Goal: Task Accomplishment & Management: Manage account settings

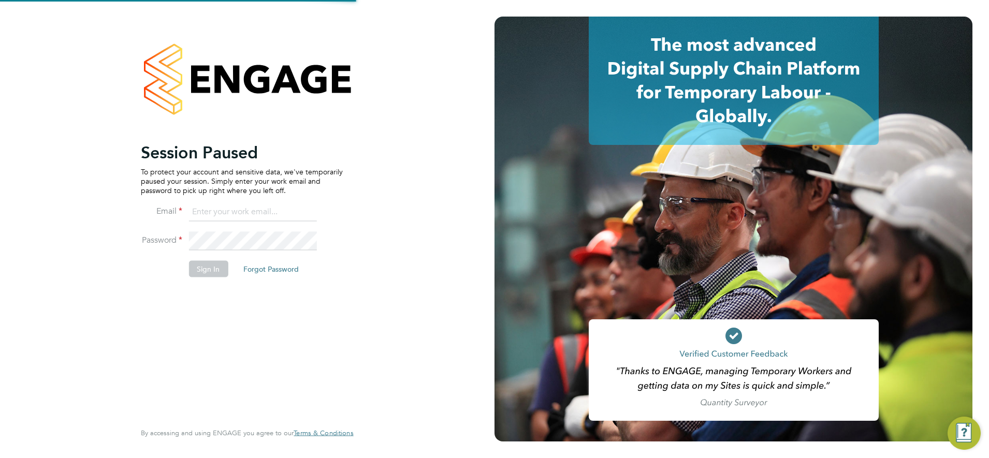
type input "chay.lee.wo@countrysidepartnerships.com"
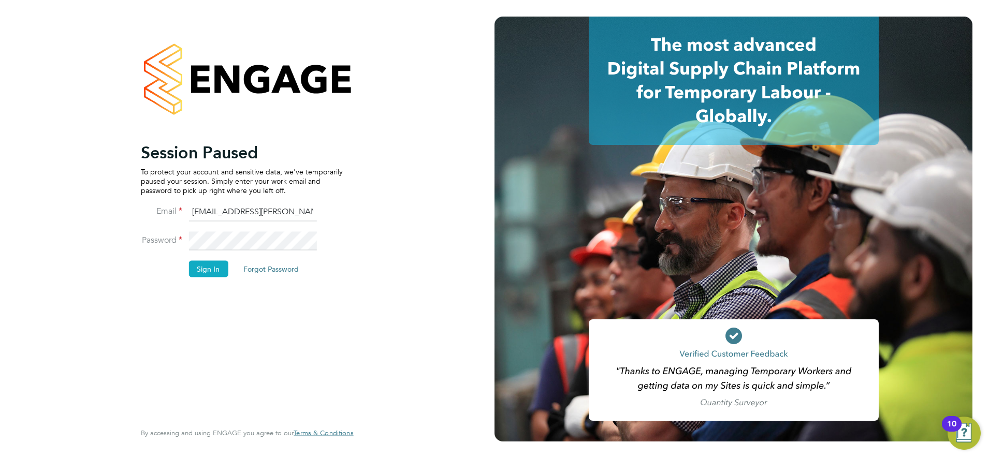
click at [211, 273] on button "Sign In" at bounding box center [208, 269] width 39 height 17
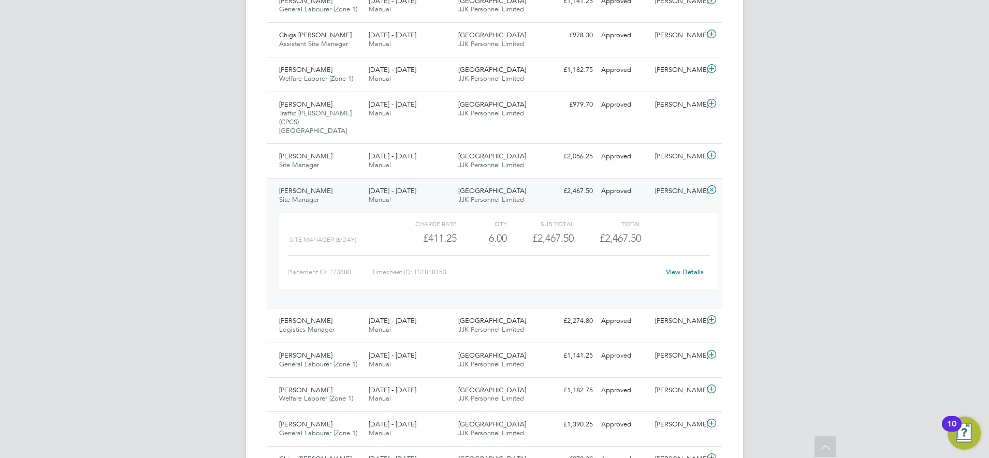
click at [527, 183] on div "[GEOGRAPHIC_DATA] C01 JJK Personnel Limited" at bounding box center [499, 196] width 90 height 26
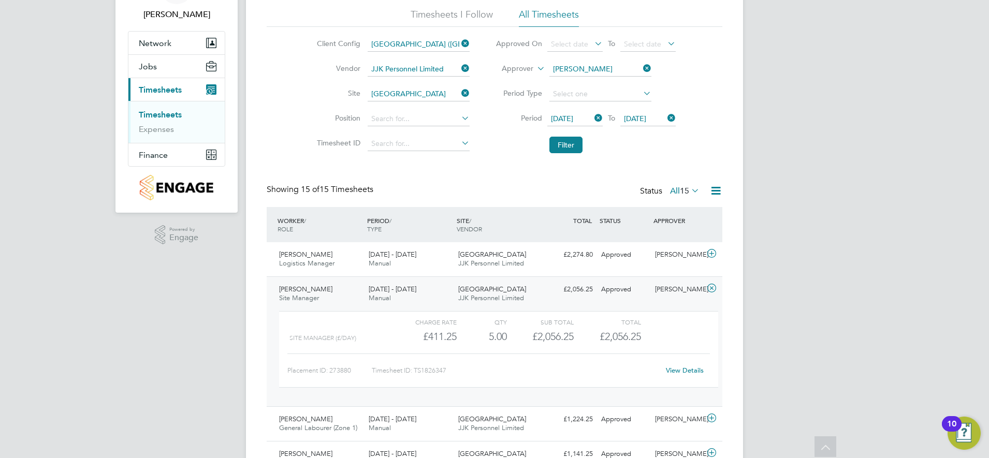
click at [439, 288] on div "[DATE] - [DATE] Manual" at bounding box center [410, 294] width 90 height 26
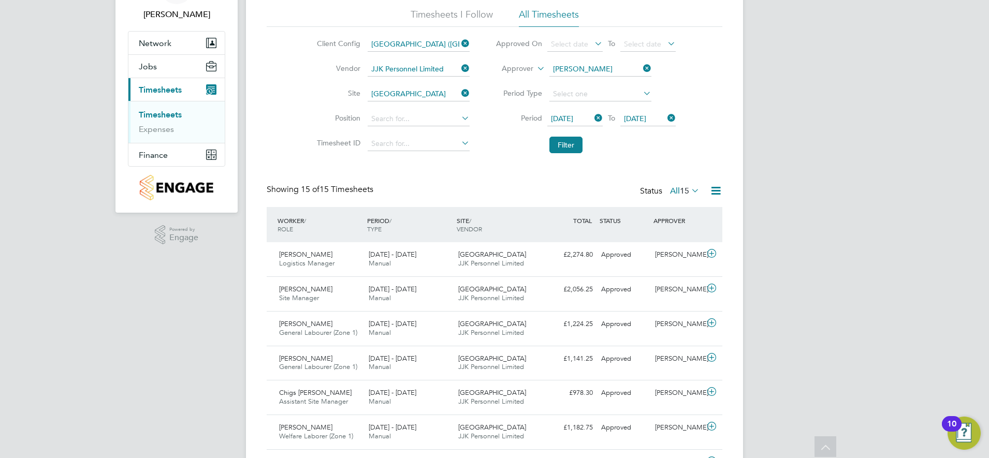
click at [641, 70] on icon at bounding box center [641, 68] width 0 height 15
click at [601, 70] on input at bounding box center [600, 69] width 102 height 15
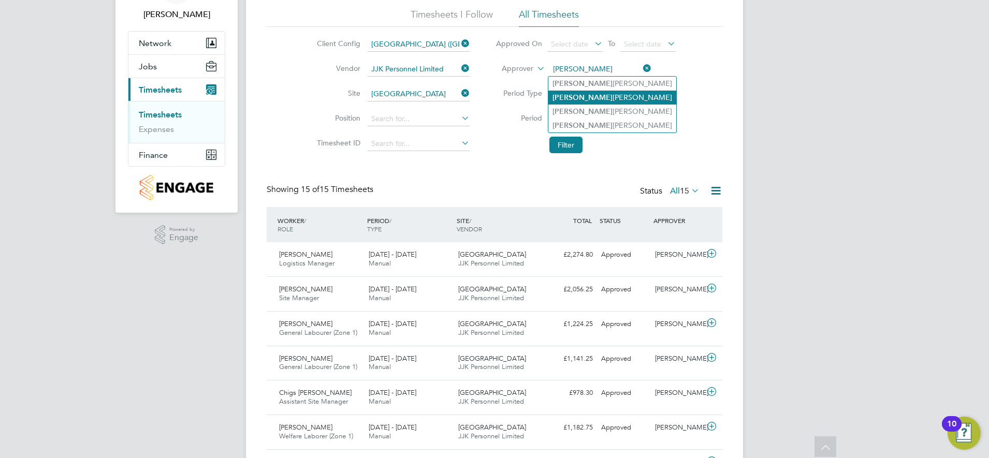
click at [607, 94] on li "Jonathan Convery" at bounding box center [612, 98] width 128 height 14
type input "Jonathan Convery"
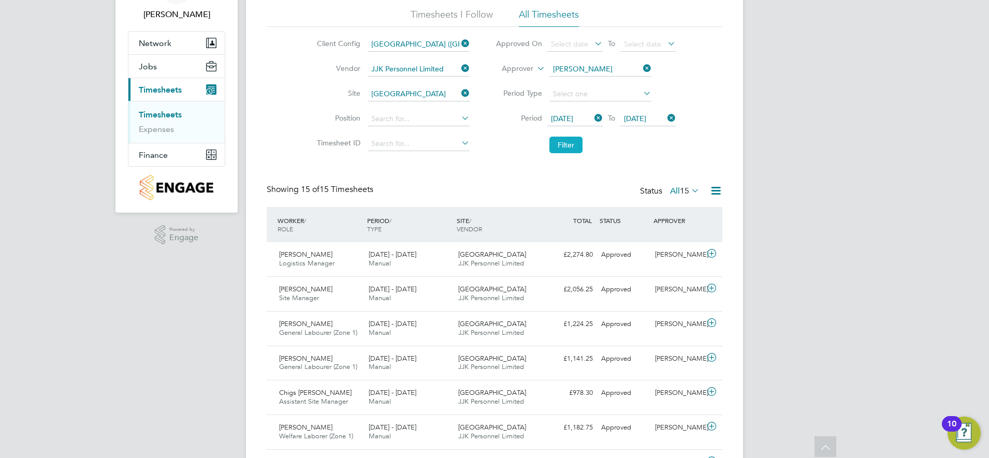
click at [570, 143] on button "Filter" at bounding box center [565, 145] width 33 height 17
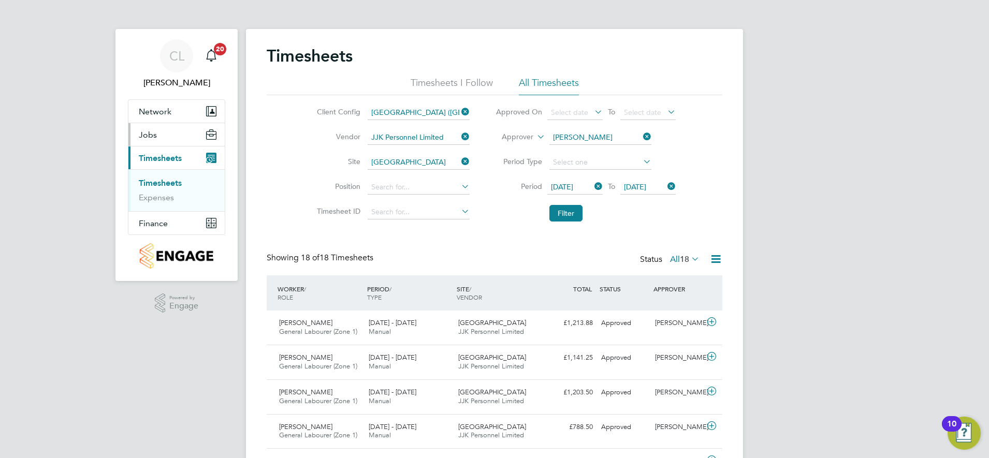
click at [155, 137] on span "Jobs" at bounding box center [148, 135] width 18 height 10
click at [169, 176] on link "Placements" at bounding box center [160, 174] width 43 height 10
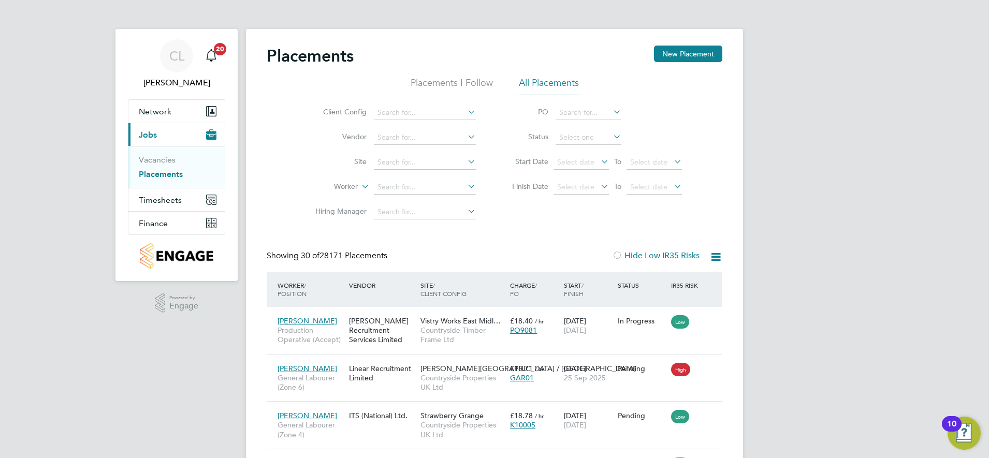
click at [466, 110] on icon at bounding box center [466, 112] width 0 height 15
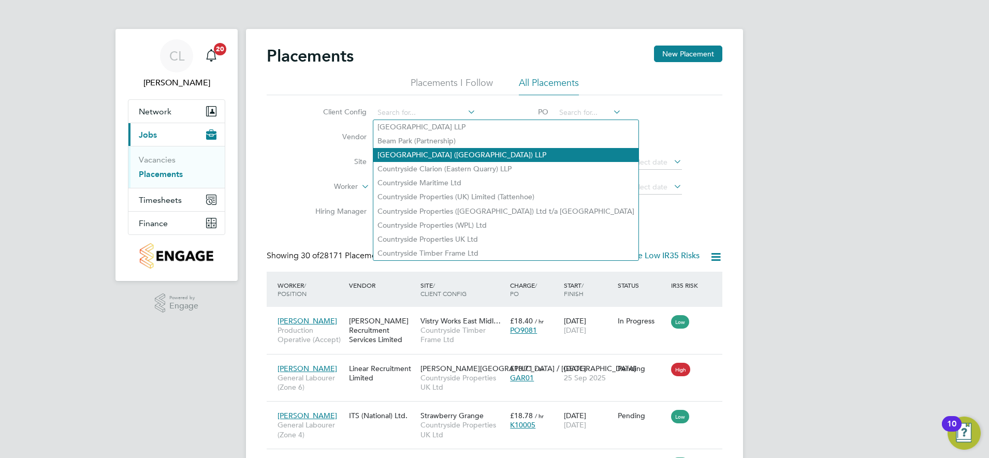
click at [425, 155] on li "Clapham Park (Metropolitan Countryside) LLP" at bounding box center [505, 155] width 265 height 14
type input "Clapham Park (Metropolitan Countryside) LLP"
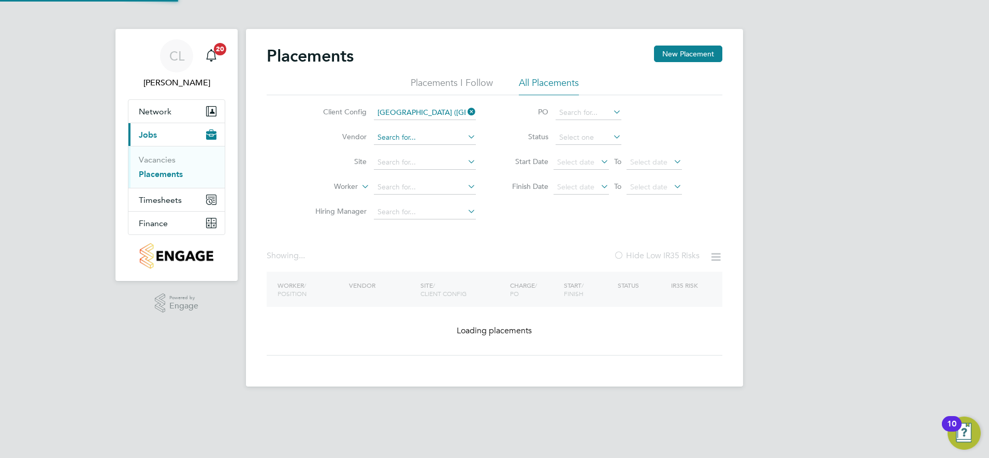
click at [402, 138] on input at bounding box center [425, 138] width 102 height 15
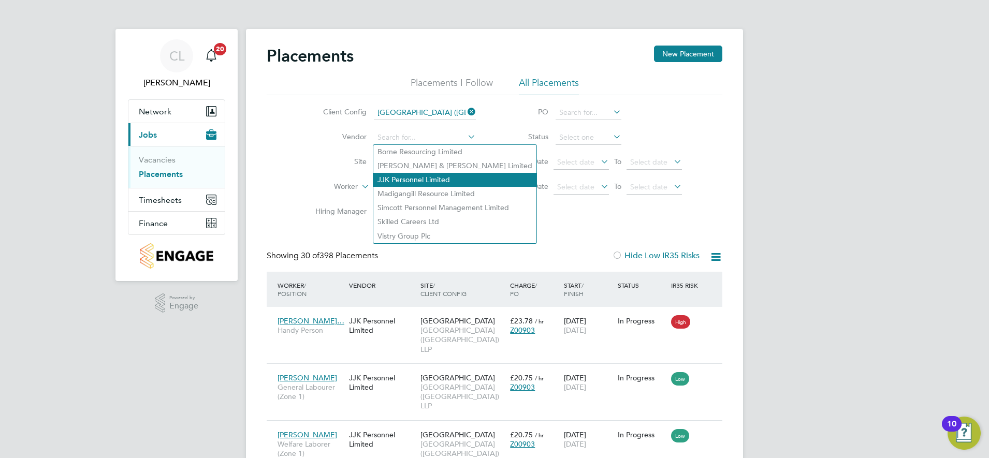
click at [433, 178] on li "JJK Personnel Limited" at bounding box center [454, 180] width 163 height 14
type input "JJK Personnel Limited"
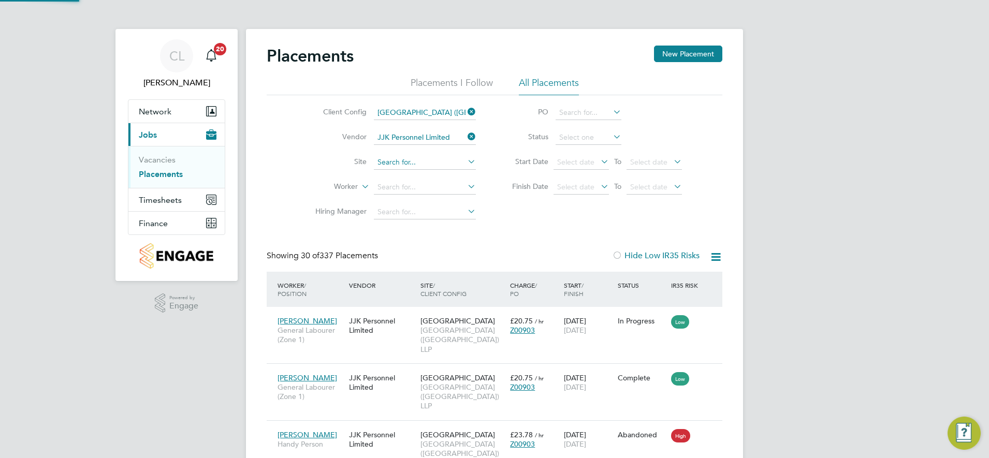
click at [429, 164] on input at bounding box center [425, 162] width 102 height 15
type input "Clapham Park C01"
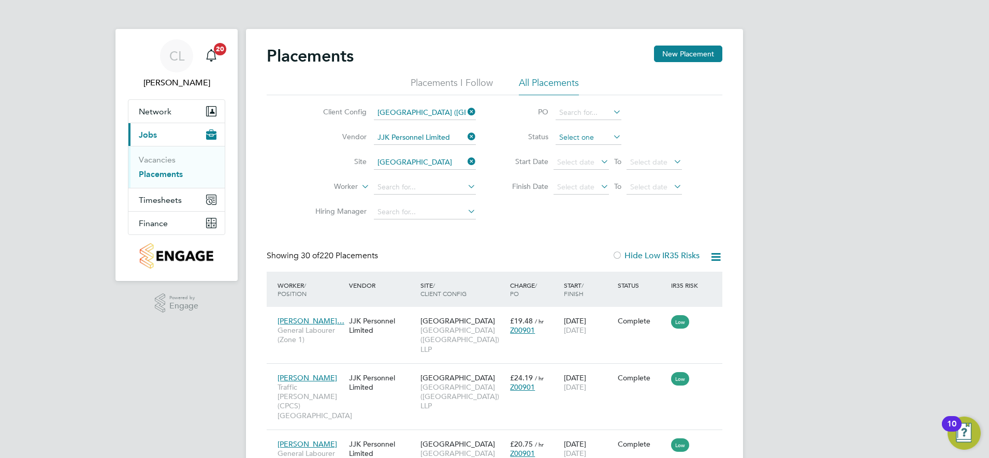
click at [609, 138] on input at bounding box center [589, 138] width 66 height 15
click at [590, 154] on li "Active" at bounding box center [588, 151] width 67 height 13
type input "Active"
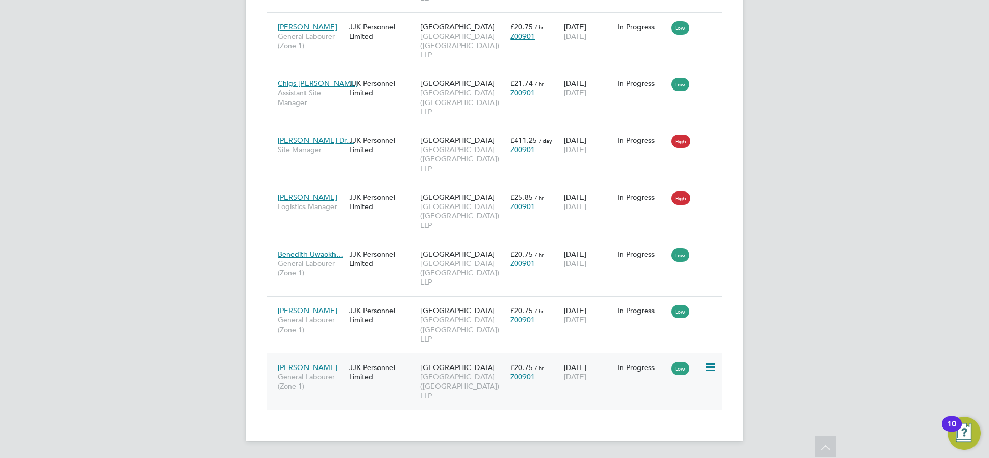
click at [530, 395] on div "Joseph Romain General Labourer (Zone 1) JJK Personnel Limited Clapham Park C01 …" at bounding box center [495, 381] width 456 height 57
click at [584, 404] on div "Joseph Romain General Labourer (Zone 1) JJK Personnel Limited Clapham Park C01 …" at bounding box center [495, 381] width 456 height 57
click at [578, 370] on div "20 Aug 2025 31 Oct 2025" at bounding box center [588, 372] width 54 height 29
click at [620, 384] on div "Joseph Romain General Labourer (Zone 1) JJK Personnel Limited Clapham Park C01 …" at bounding box center [495, 381] width 456 height 57
click at [607, 361] on div "20 Aug 2025 31 Oct 2025" at bounding box center [588, 372] width 54 height 29
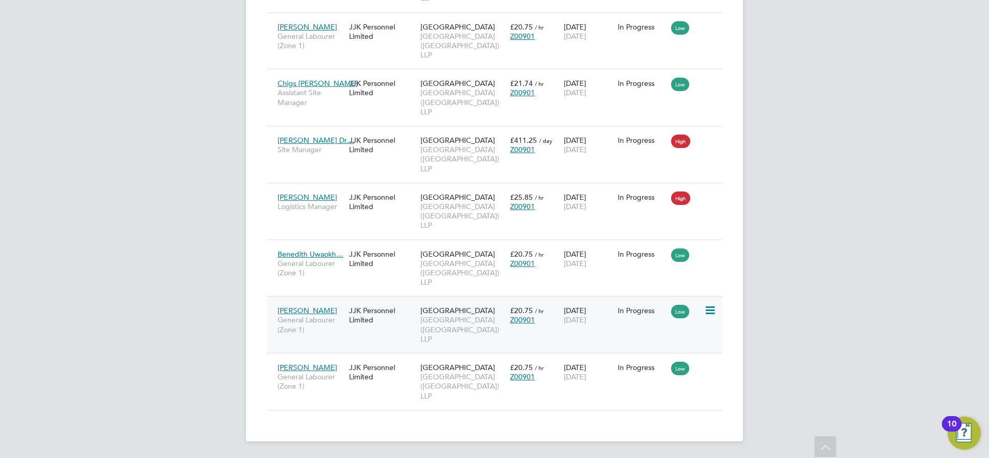
click at [409, 329] on div "JJK Personnel Limited" at bounding box center [381, 315] width 71 height 29
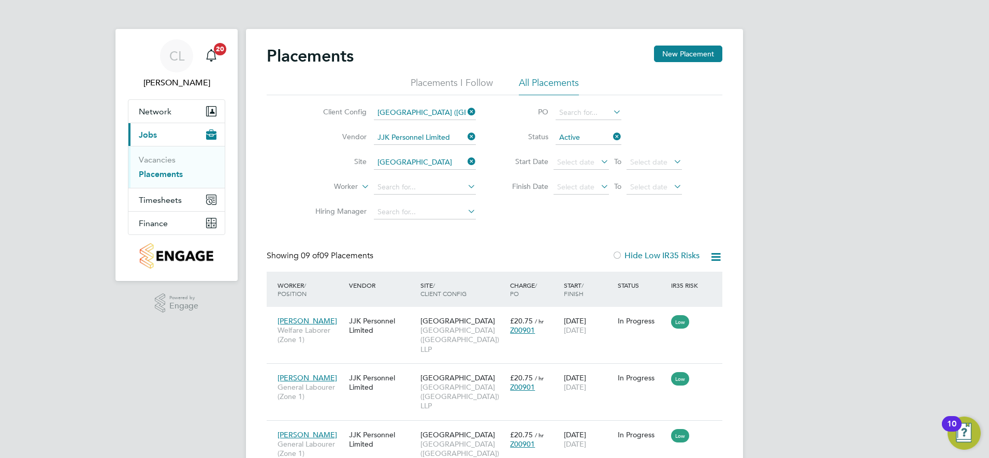
click at [466, 163] on icon at bounding box center [466, 161] width 0 height 15
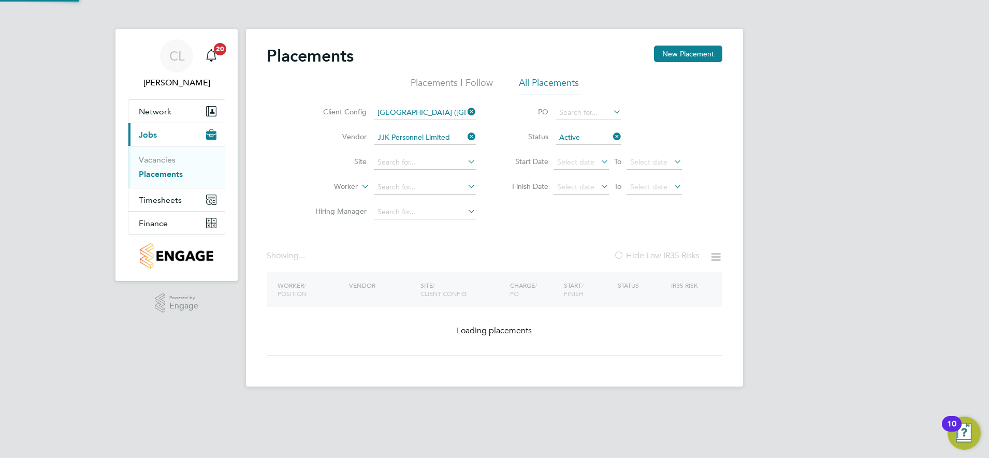
click at [466, 112] on icon at bounding box center [466, 112] width 0 height 15
click at [466, 136] on icon at bounding box center [466, 136] width 0 height 15
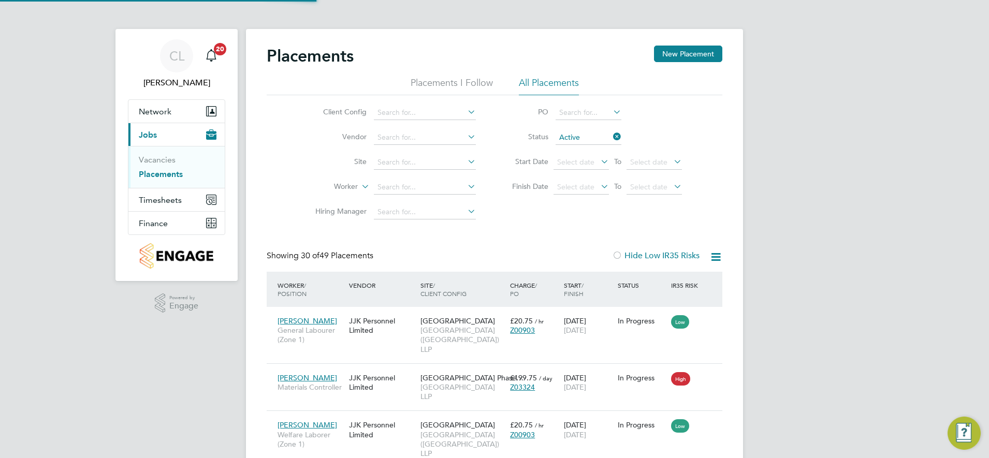
scroll to position [39, 90]
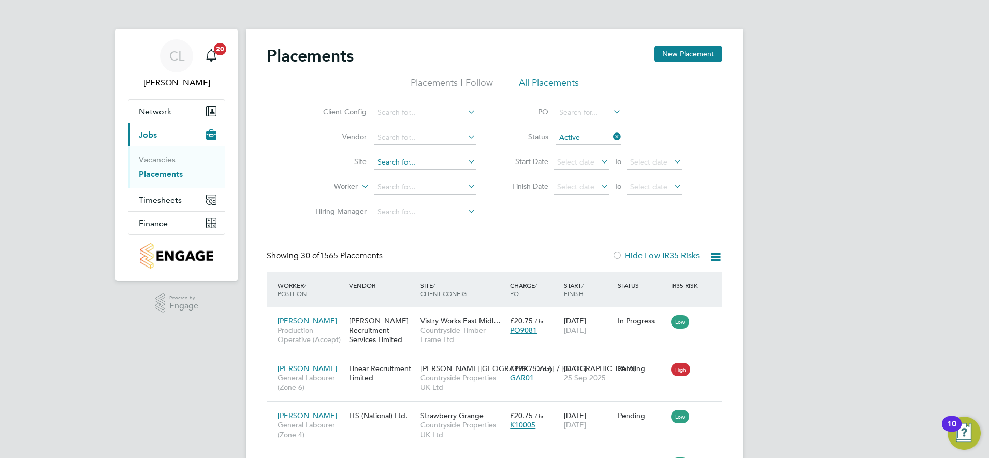
click at [435, 157] on input at bounding box center [425, 162] width 102 height 15
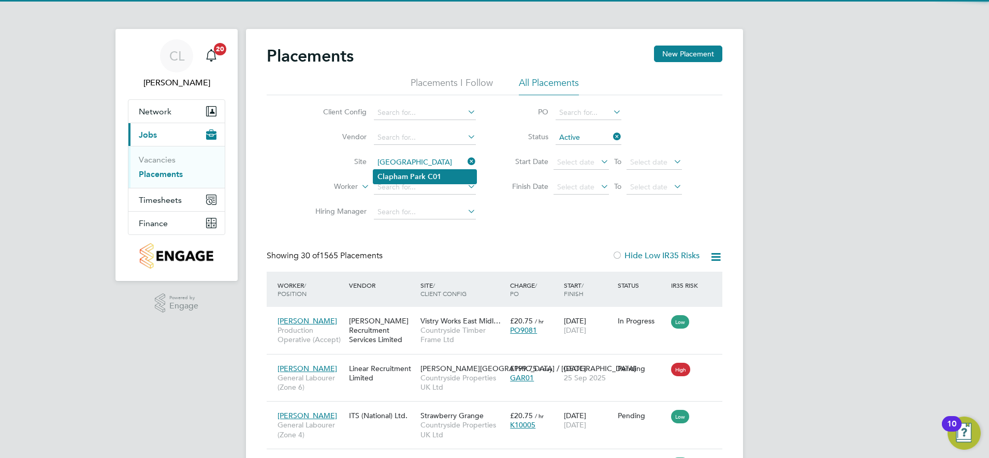
type input "[GEOGRAPHIC_DATA]"
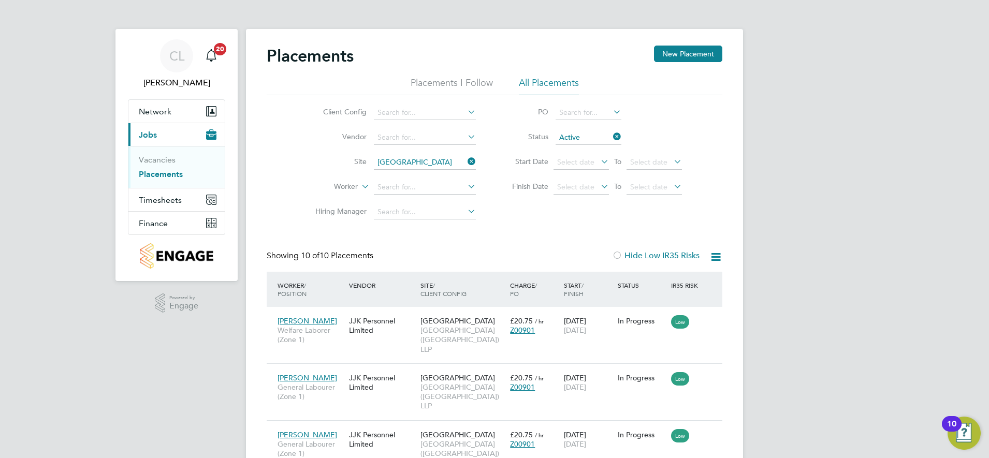
click at [509, 229] on div "Placements New Placement Placements I Follow All Placements Client Config Vendo…" at bounding box center [495, 461] width 456 height 830
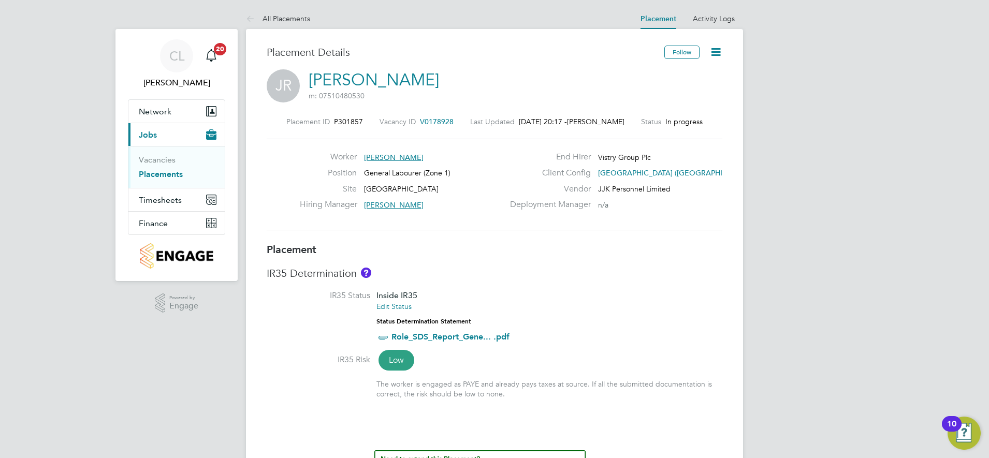
click at [716, 51] on icon at bounding box center [716, 52] width 13 height 13
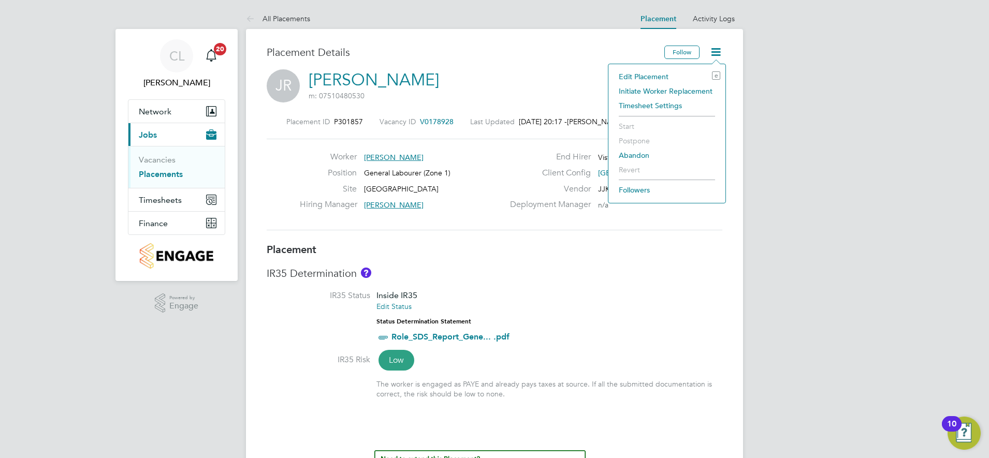
click at [654, 76] on li "Edit Placement e" at bounding box center [667, 76] width 107 height 15
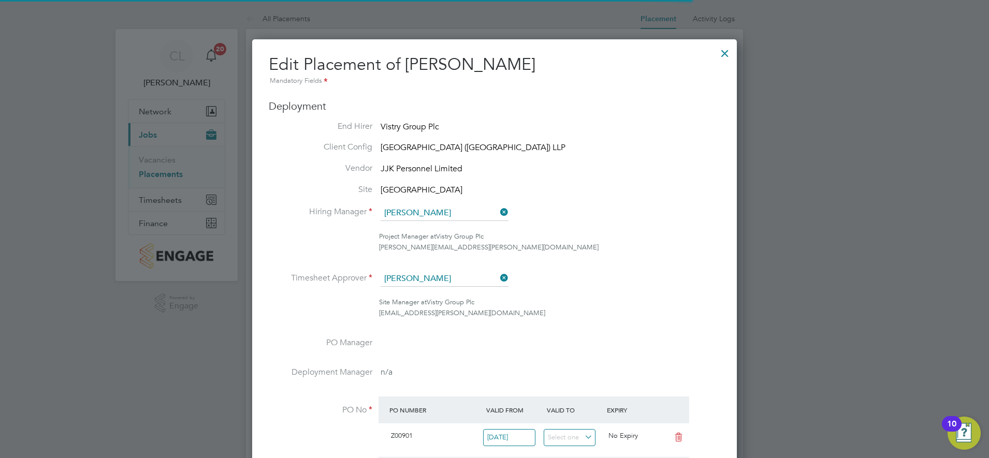
drag, startPoint x: 505, startPoint y: 215, endPoint x: 470, endPoint y: 212, distance: 34.9
click at [497, 212] on li "Hiring Manager [PERSON_NAME]" at bounding box center [495, 219] width 452 height 26
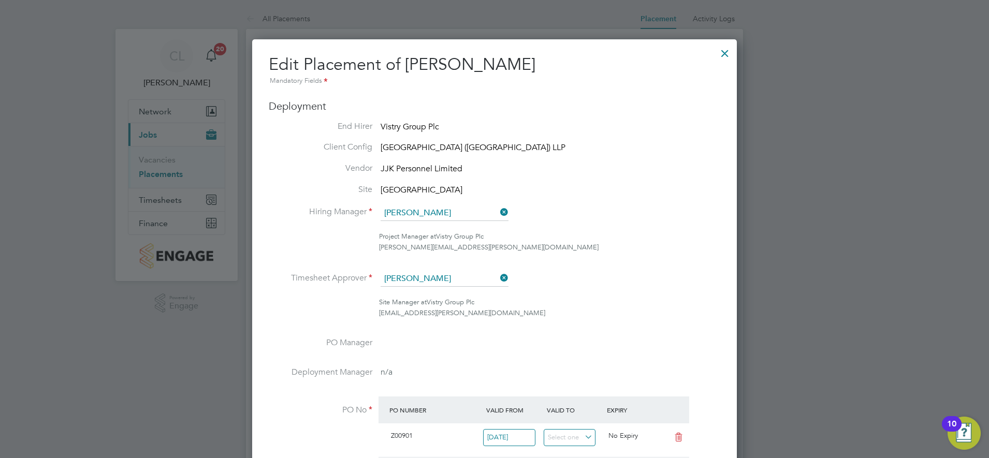
click at [498, 211] on icon at bounding box center [498, 212] width 0 height 15
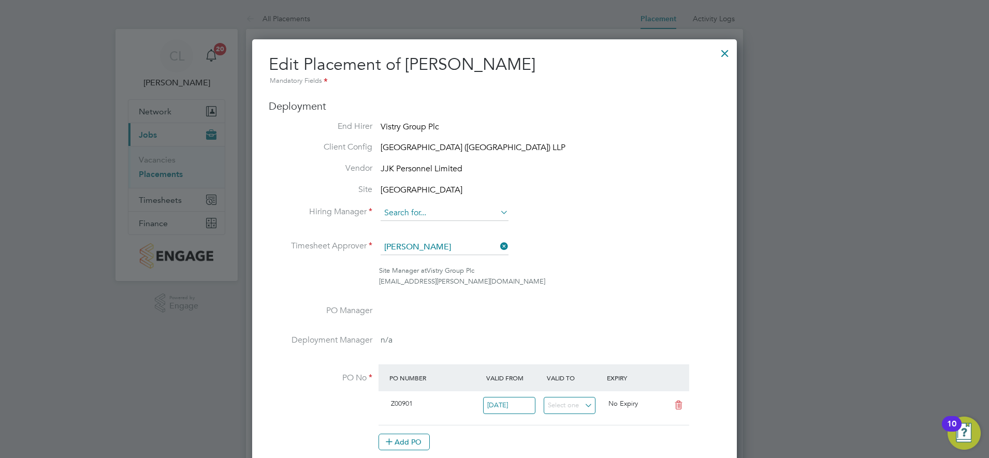
click at [455, 208] on input at bounding box center [445, 214] width 128 height 16
drag, startPoint x: 621, startPoint y: 219, endPoint x: 600, endPoint y: 223, distance: 21.1
click at [623, 218] on li "Hiring Manager" at bounding box center [495, 219] width 452 height 26
click at [498, 215] on icon at bounding box center [498, 212] width 0 height 15
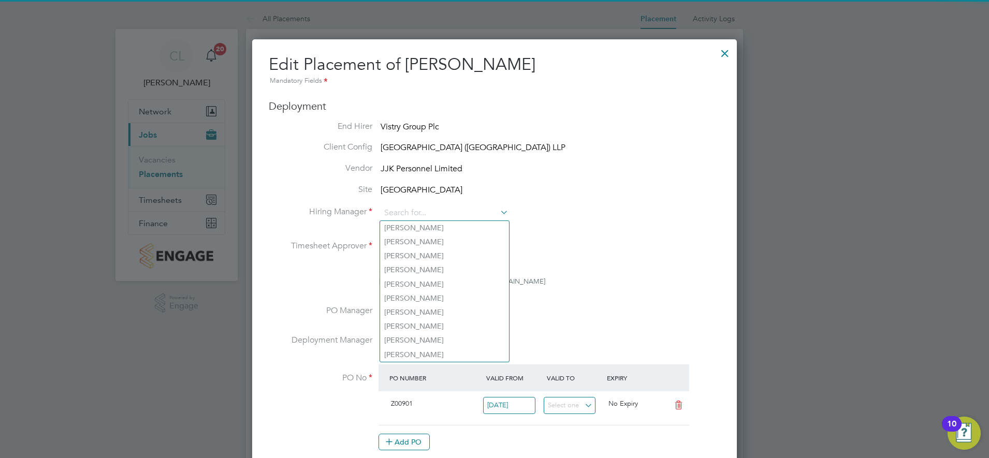
click at [553, 208] on li "Hiring Manager" at bounding box center [495, 219] width 452 height 26
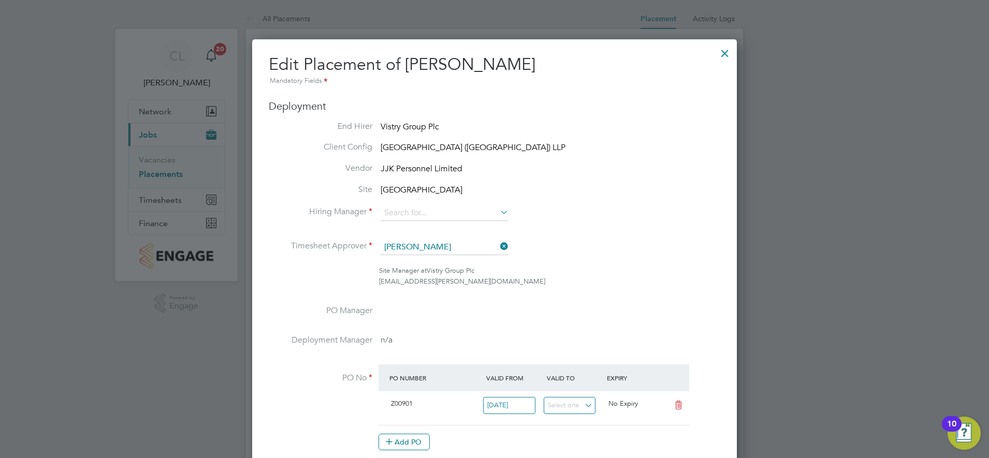
click at [724, 55] on div at bounding box center [725, 50] width 19 height 19
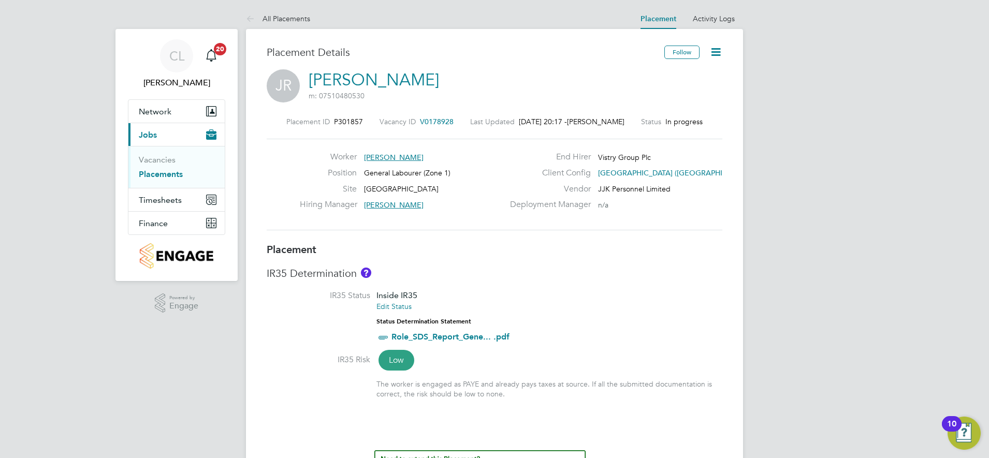
click at [714, 52] on icon at bounding box center [716, 52] width 13 height 13
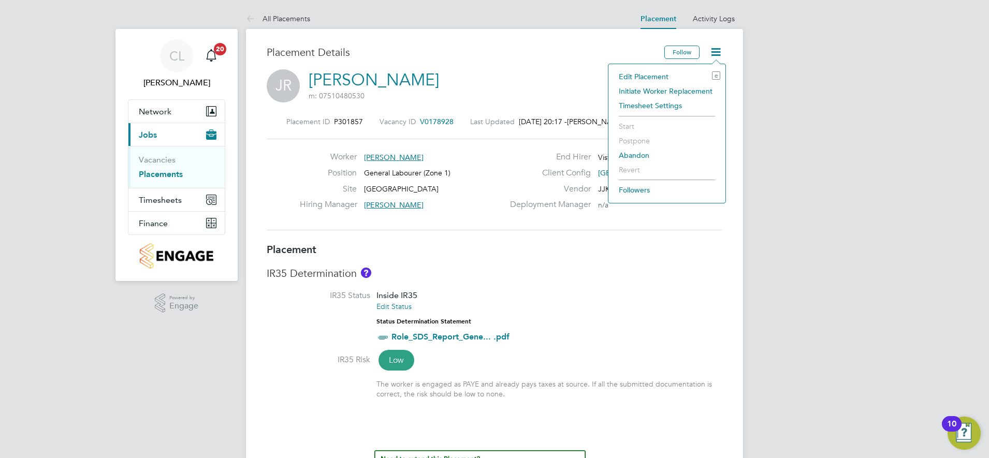
click at [648, 75] on li "Edit Placement e" at bounding box center [667, 76] width 107 height 15
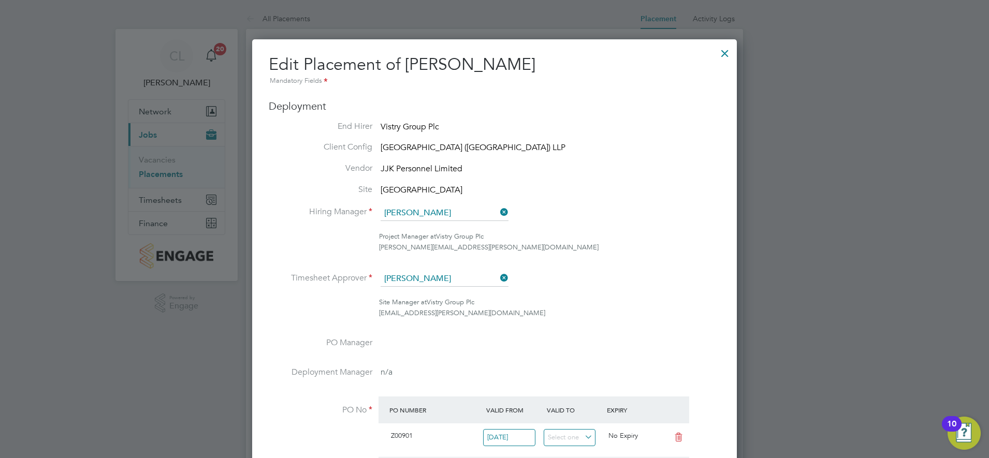
click at [498, 209] on icon at bounding box center [498, 212] width 0 height 15
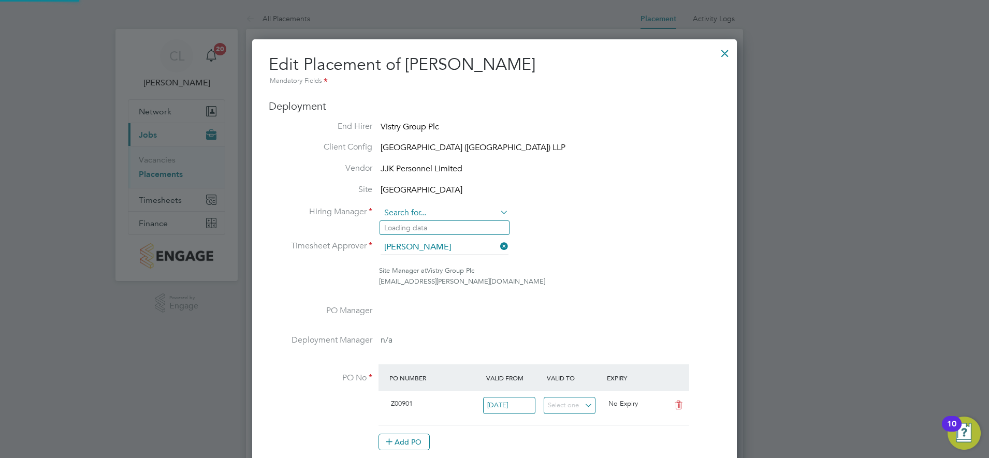
click at [456, 214] on input at bounding box center [445, 214] width 128 height 16
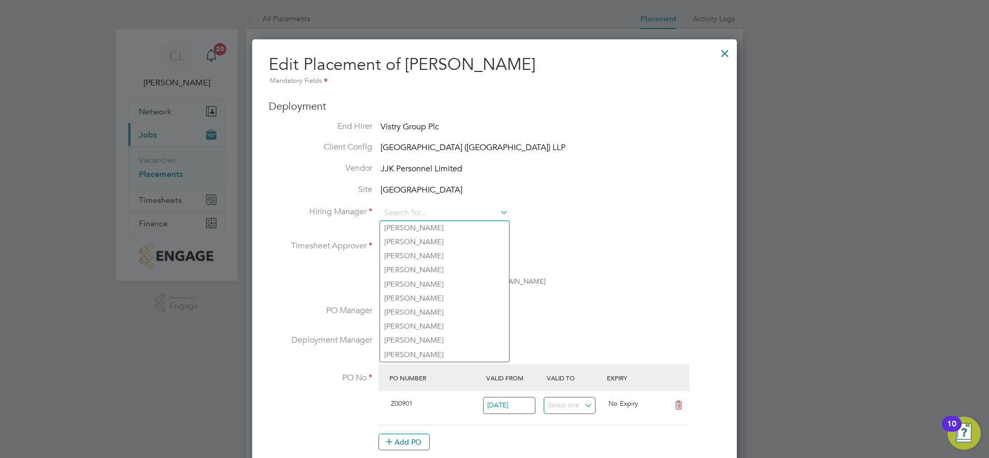
click at [544, 200] on ul "End Hirer Vistry Group Plc Client Config Clapham Park (Metropolitan Countryside…" at bounding box center [495, 291] width 452 height 341
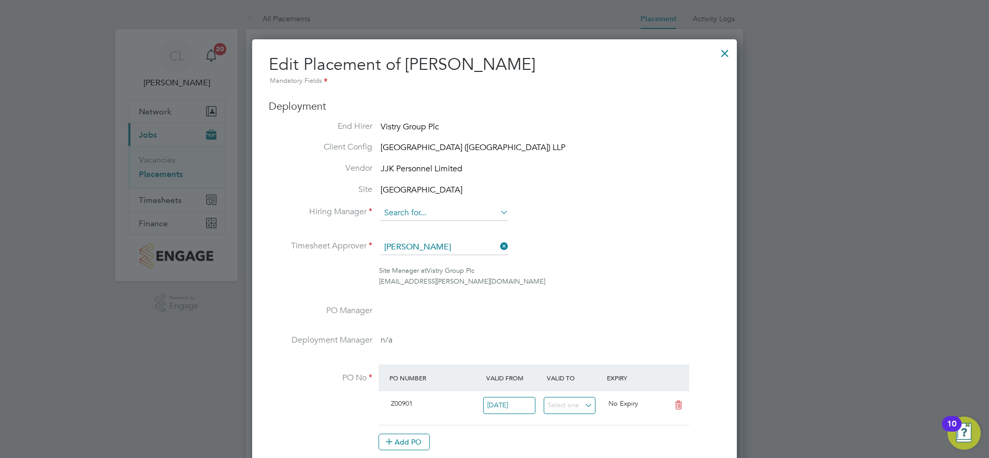
click at [452, 213] on input at bounding box center [445, 214] width 128 height 16
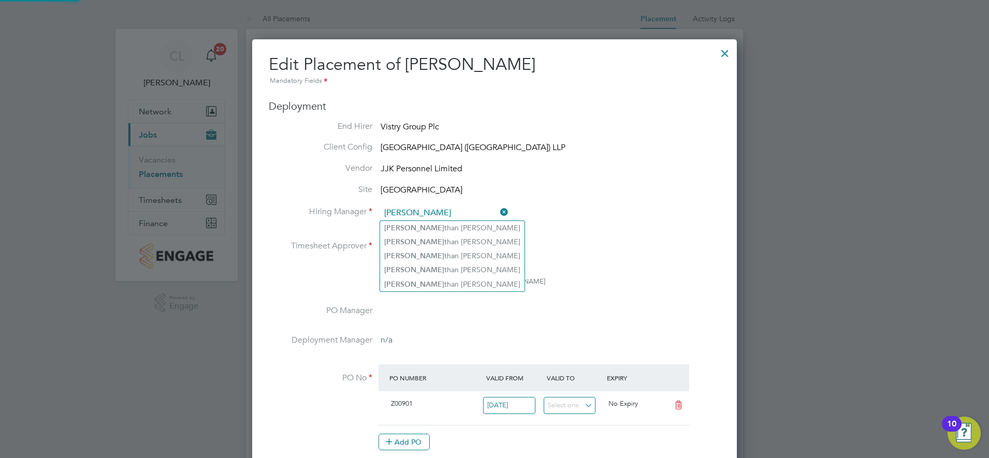
type input "J"
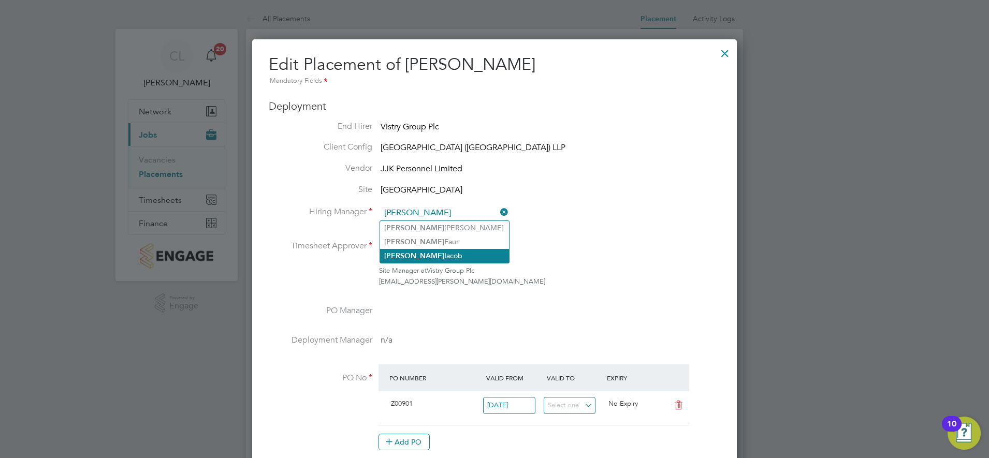
type input "Adrian Iacob"
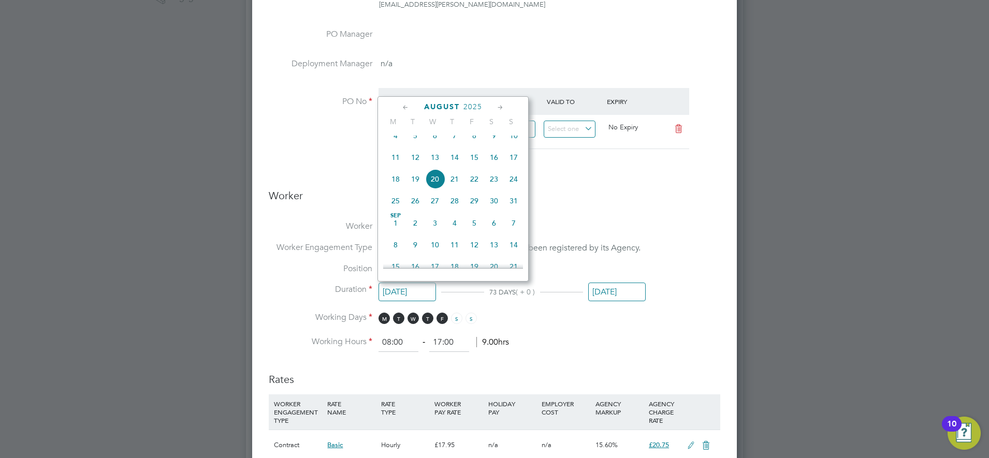
click at [642, 214] on ng-form "Deployment End Hirer Vistry Group Plc Client Config Clapham Park (Metropolitan …" at bounding box center [495, 309] width 452 height 1037
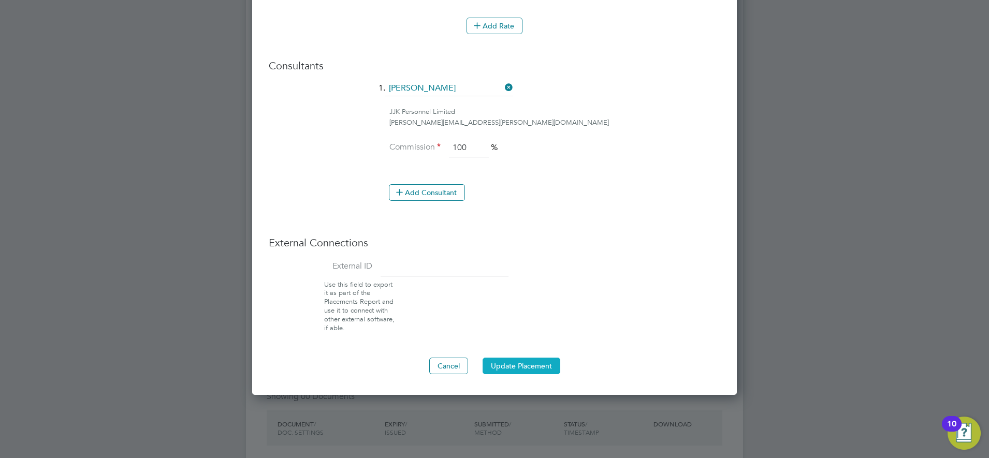
click at [532, 365] on button "Update Placement" at bounding box center [522, 366] width 78 height 17
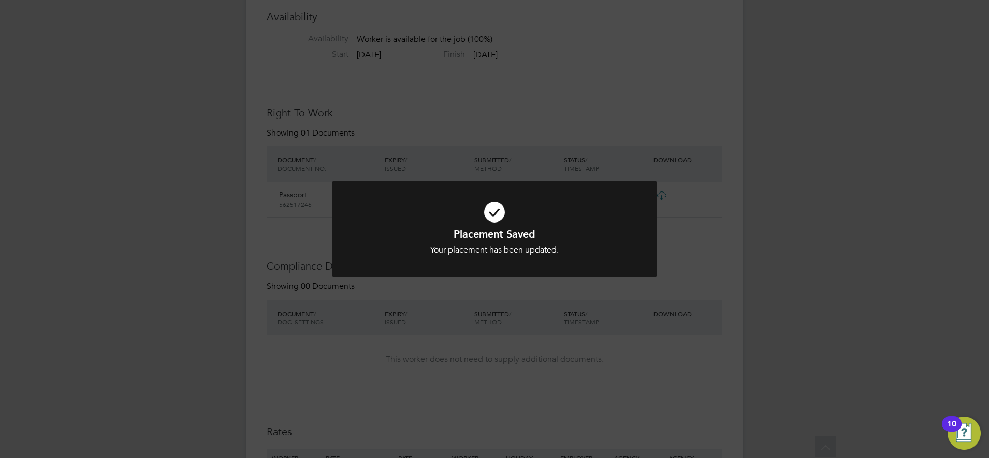
click at [580, 239] on h1 "Placement Saved" at bounding box center [494, 233] width 269 height 13
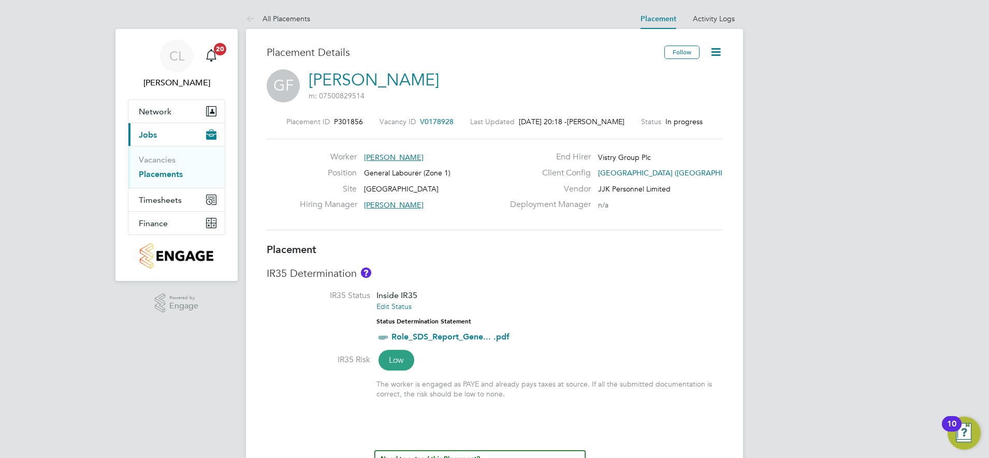
click at [721, 51] on icon at bounding box center [716, 52] width 13 height 13
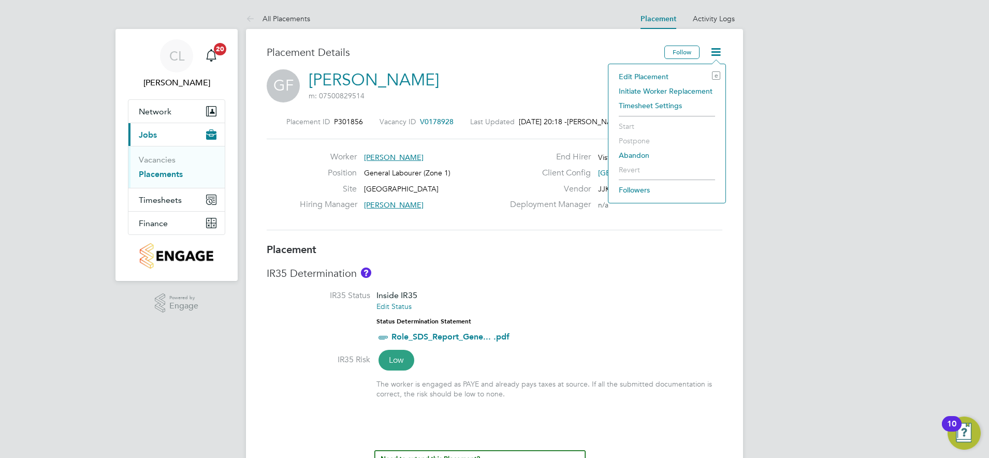
click at [660, 74] on li "Edit Placement e" at bounding box center [667, 76] width 107 height 15
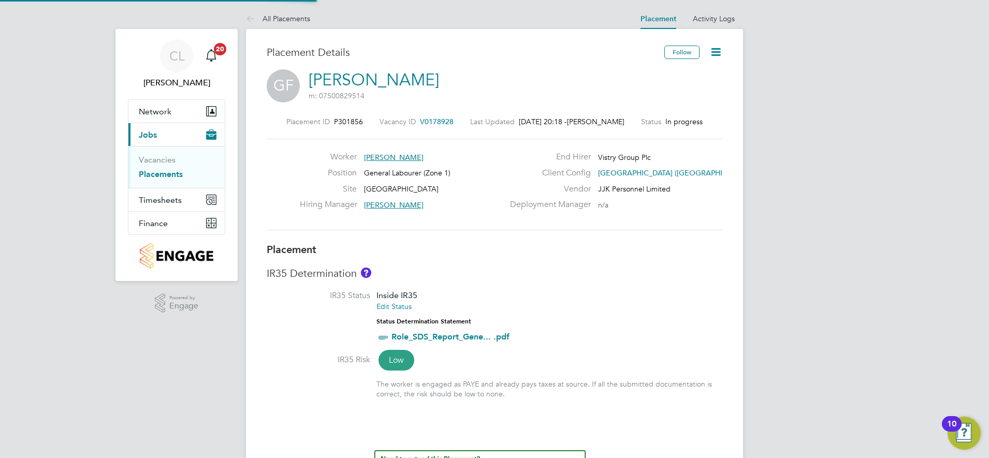
type input "[PERSON_NAME]"
type input "[DATE]"
type input "08:00"
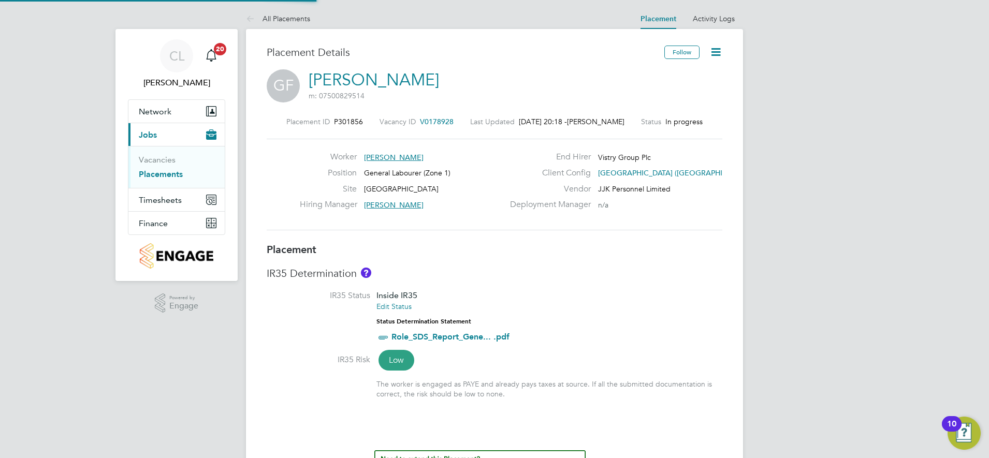
type input "17:00"
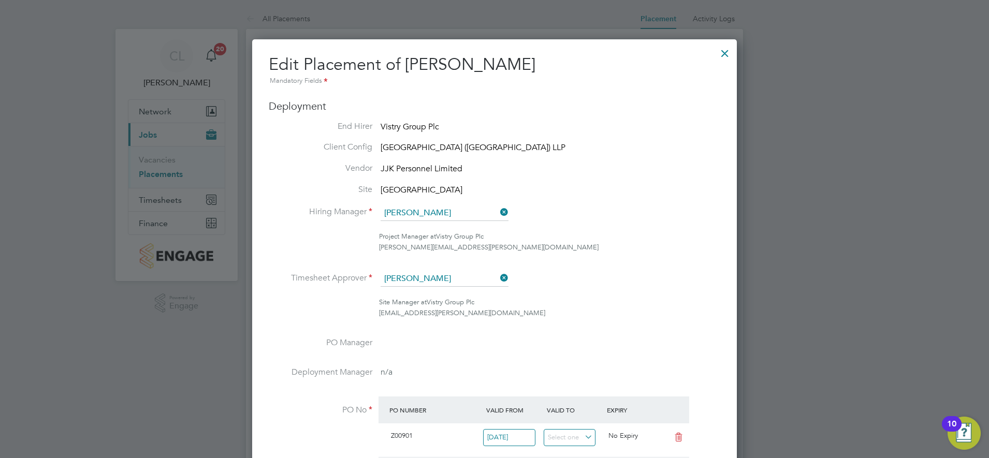
drag, startPoint x: 578, startPoint y: 222, endPoint x: 605, endPoint y: 176, distance: 52.7
click at [579, 221] on li "Hiring Manager [PERSON_NAME]" at bounding box center [495, 219] width 452 height 26
click at [727, 53] on div at bounding box center [725, 50] width 19 height 19
